Goal: Task Accomplishment & Management: Use online tool/utility

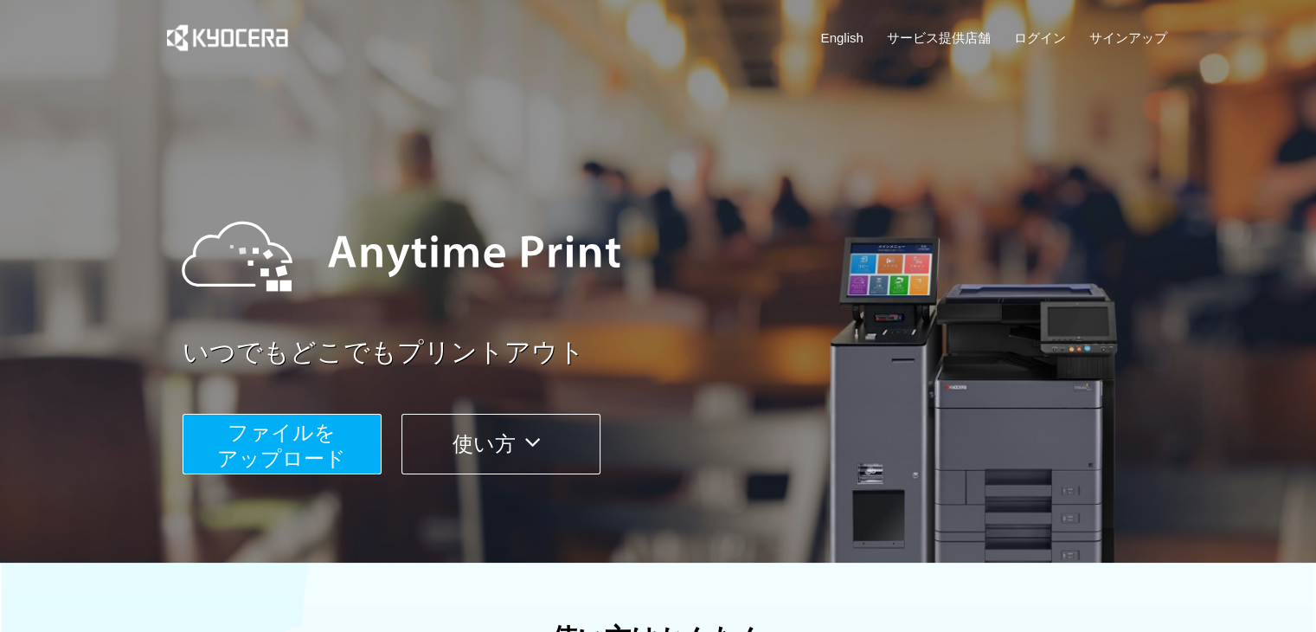
click at [285, 463] on span "ファイルを ​​アップロード" at bounding box center [281, 444] width 129 height 49
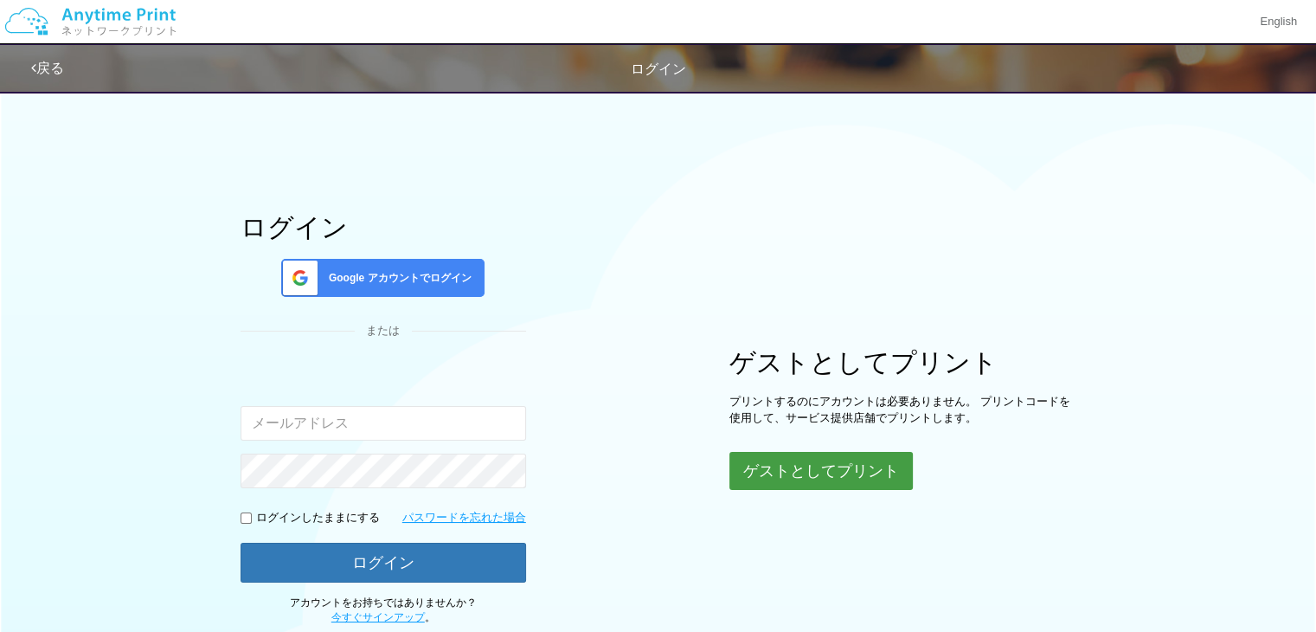
click at [794, 478] on button "ゲストとしてプリント" at bounding box center [820, 471] width 183 height 38
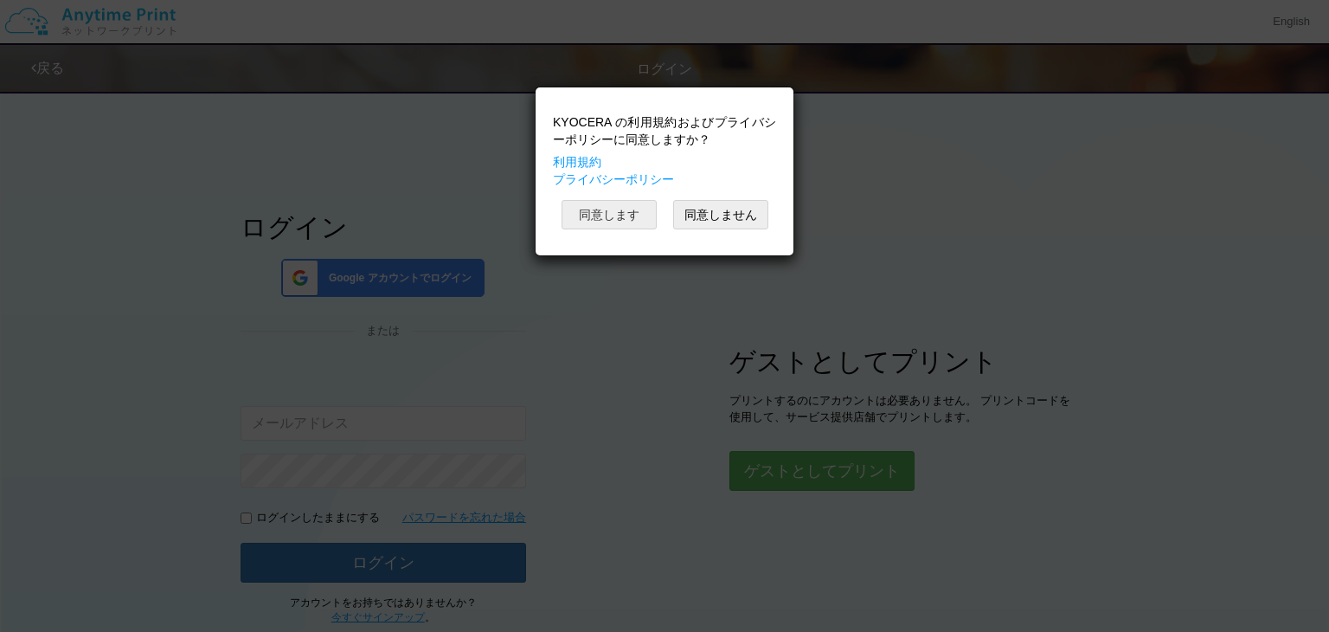
click at [619, 215] on button "同意します" at bounding box center [608, 214] width 95 height 29
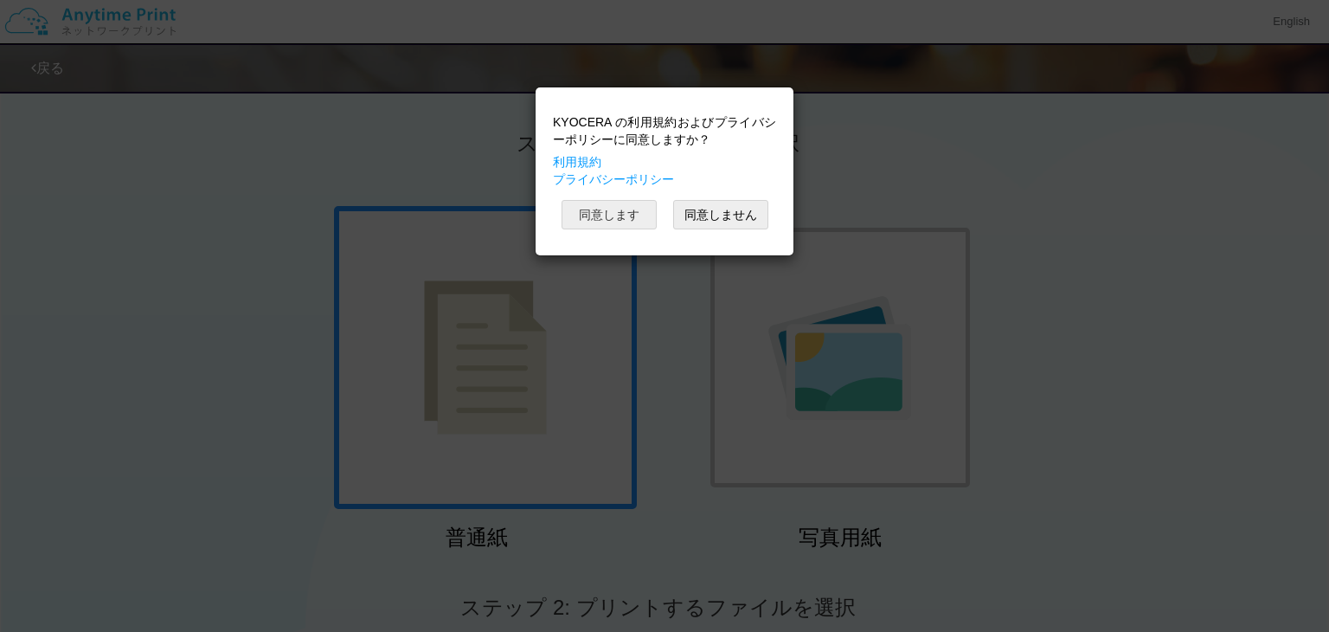
click at [638, 217] on button "同意します" at bounding box center [608, 214] width 95 height 29
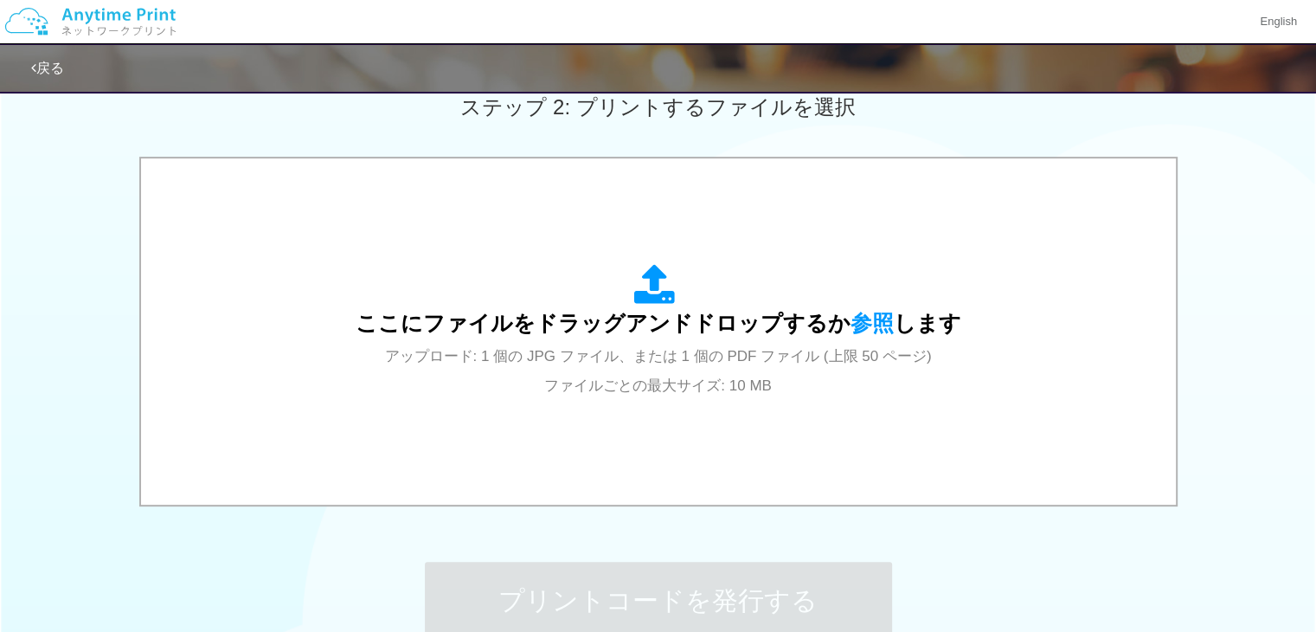
scroll to position [508, 0]
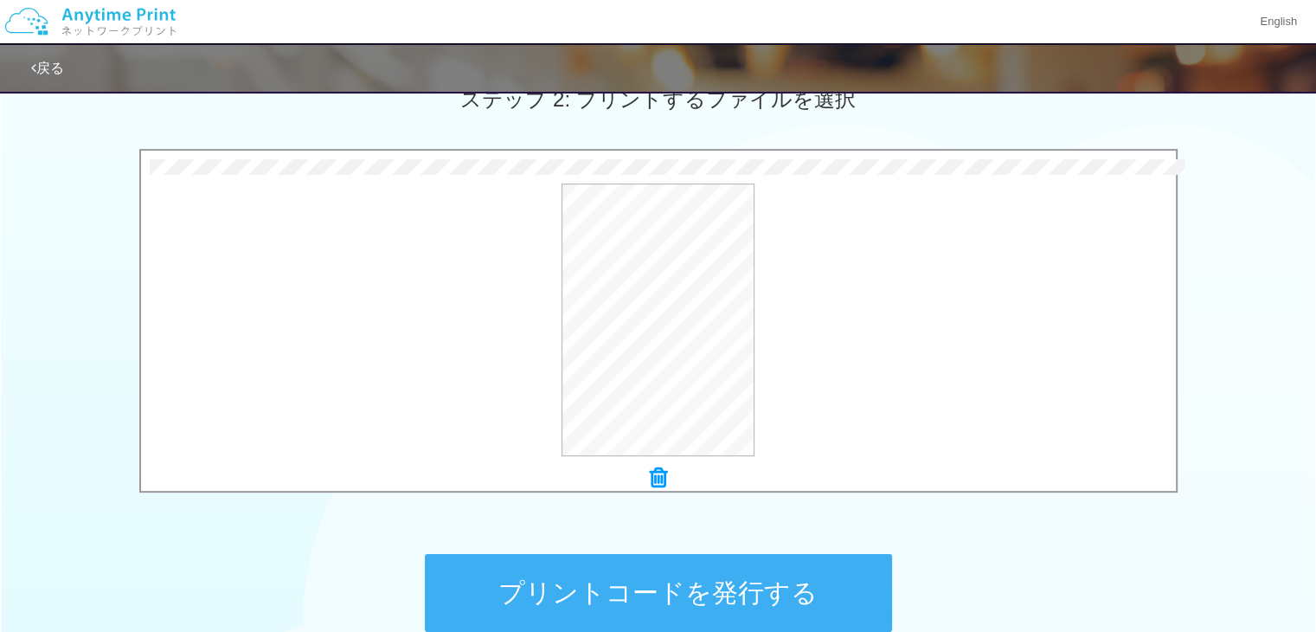
click at [671, 577] on button "プリントコードを発行する" at bounding box center [658, 593] width 467 height 78
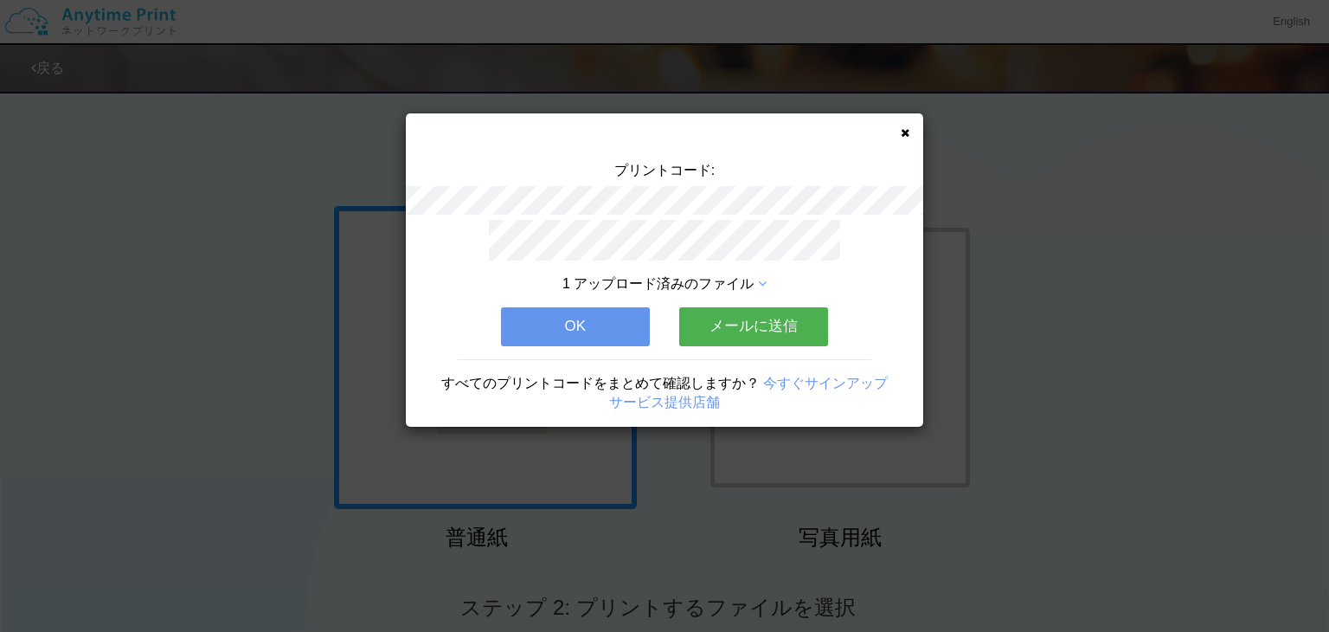
click at [601, 319] on button "OK" at bounding box center [575, 326] width 149 height 38
